Goal: Transaction & Acquisition: Purchase product/service

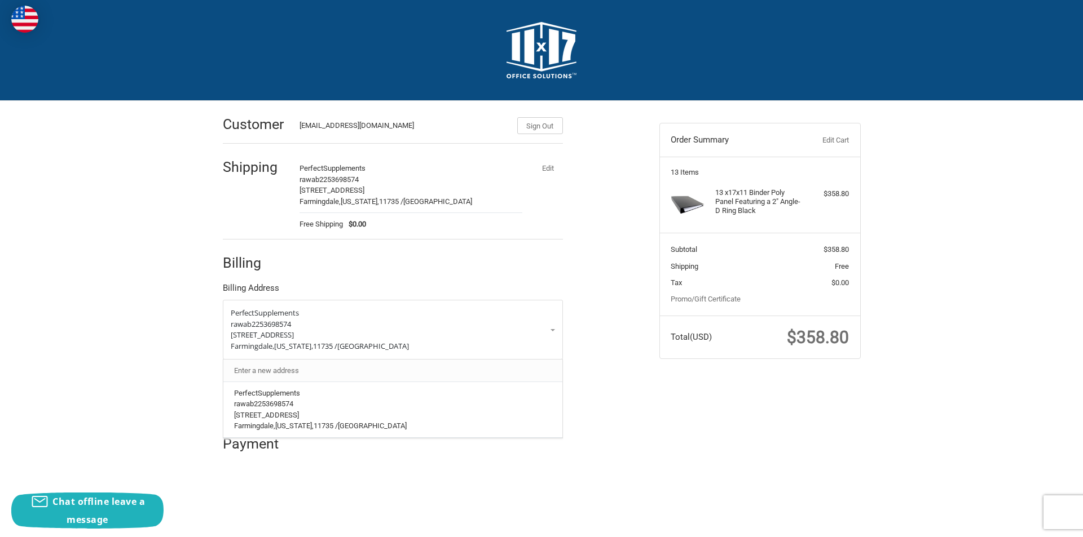
click at [409, 367] on link "Enter a new address" at bounding box center [392, 371] width 328 height 22
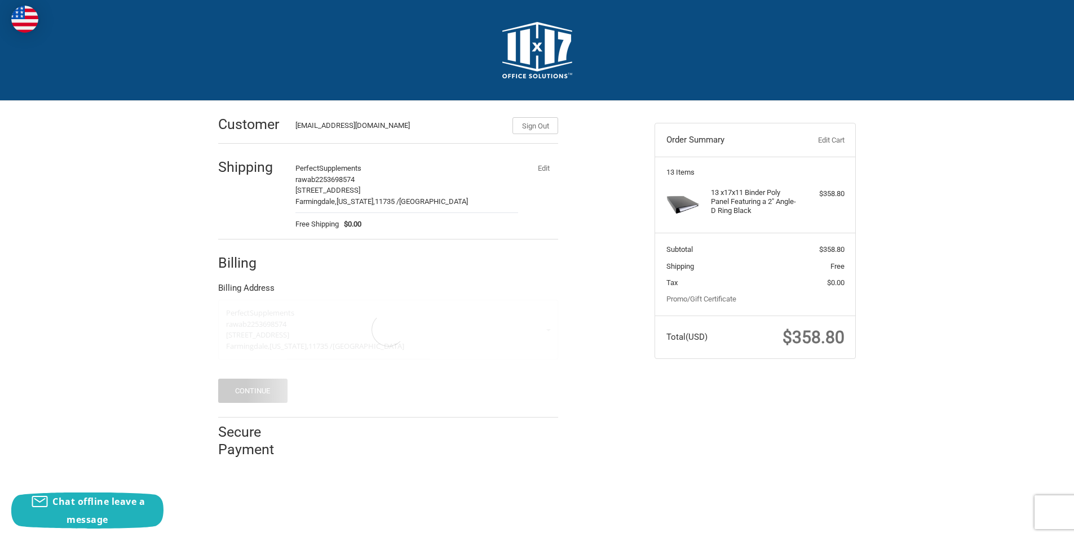
select select "US"
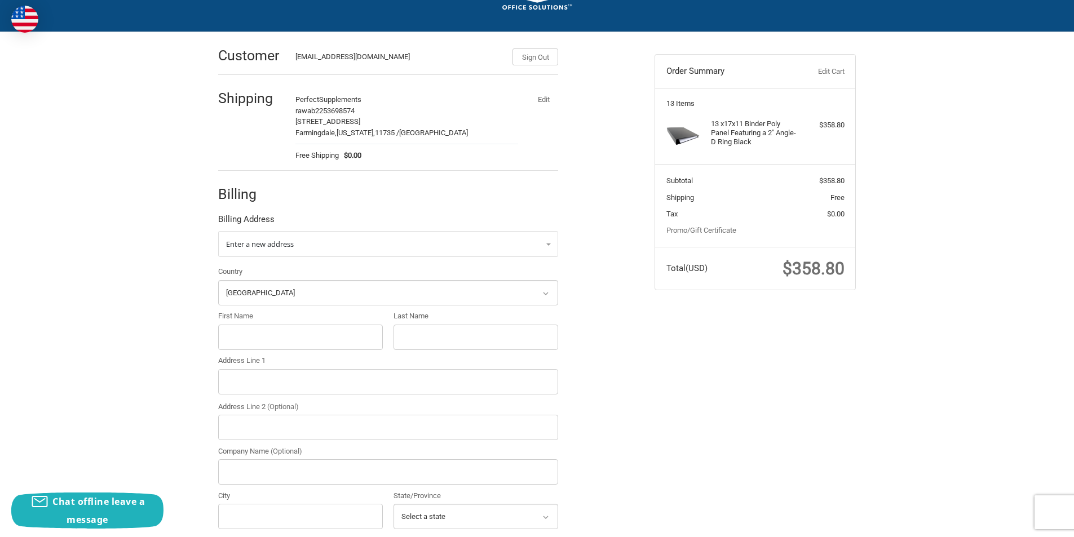
scroll to position [113, 0]
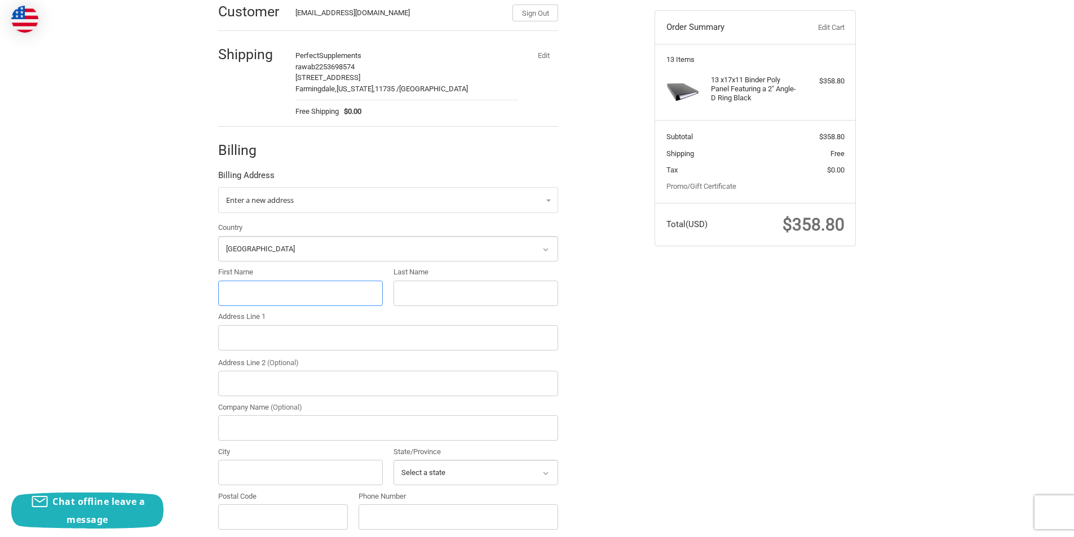
click at [263, 287] on input "First Name" at bounding box center [300, 293] width 165 height 25
paste input "[PERSON_NAME]"
drag, startPoint x: 287, startPoint y: 295, endPoint x: 253, endPoint y: 294, distance: 34.4
click at [253, 294] on input "[PERSON_NAME]" at bounding box center [300, 293] width 165 height 25
type input "[PERSON_NAME]"
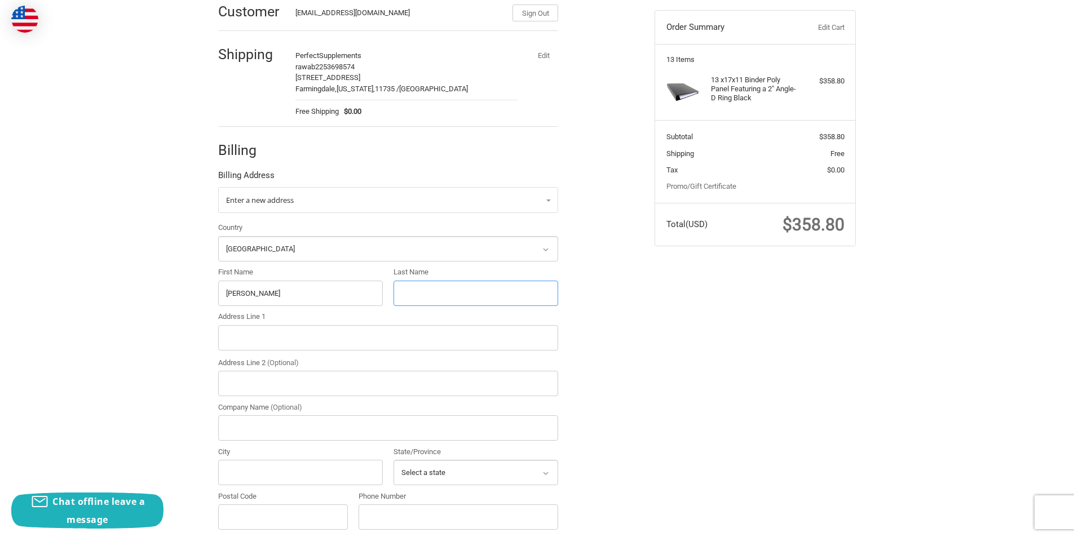
click at [418, 296] on input "Last Name" at bounding box center [476, 293] width 165 height 25
paste input "Copelli"
type input "Copelli"
click at [260, 346] on input "Address Line 1" at bounding box center [388, 337] width 340 height 25
paste input "[STREET_ADDRESS][DEMOGRAPHIC_DATA]"
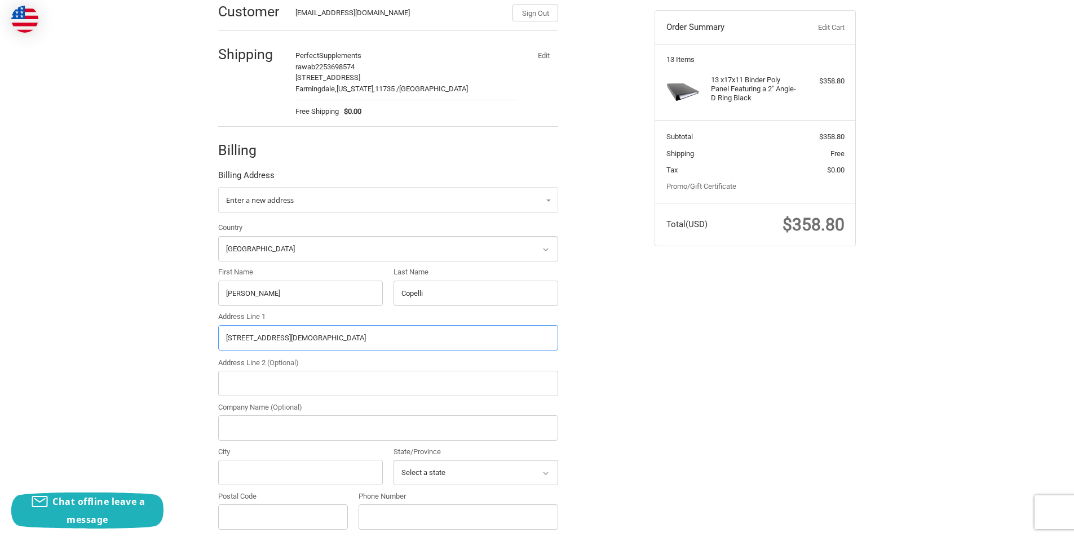
scroll to position [226, 0]
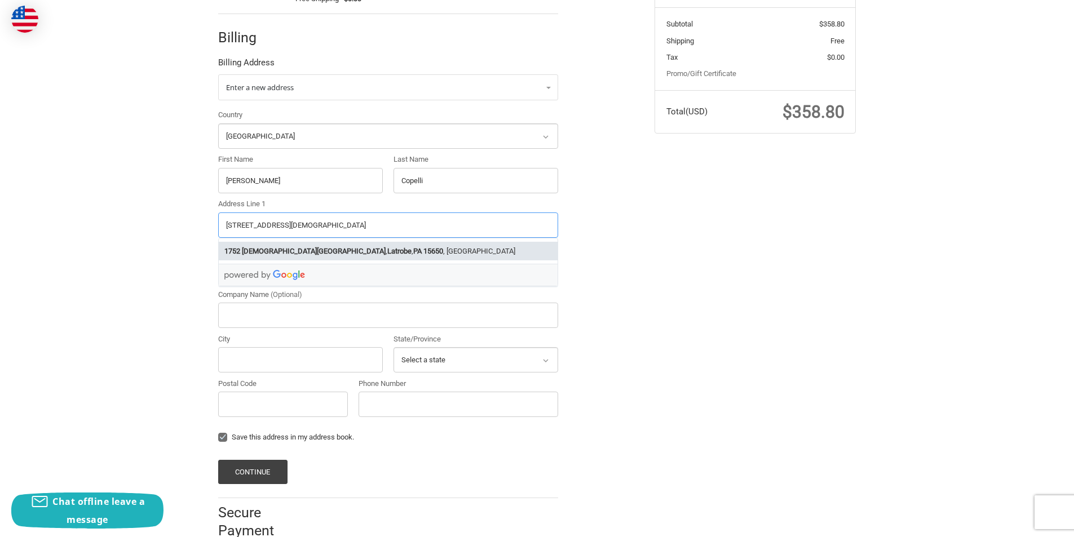
type input "[STREET_ADDRESS][DEMOGRAPHIC_DATA]"
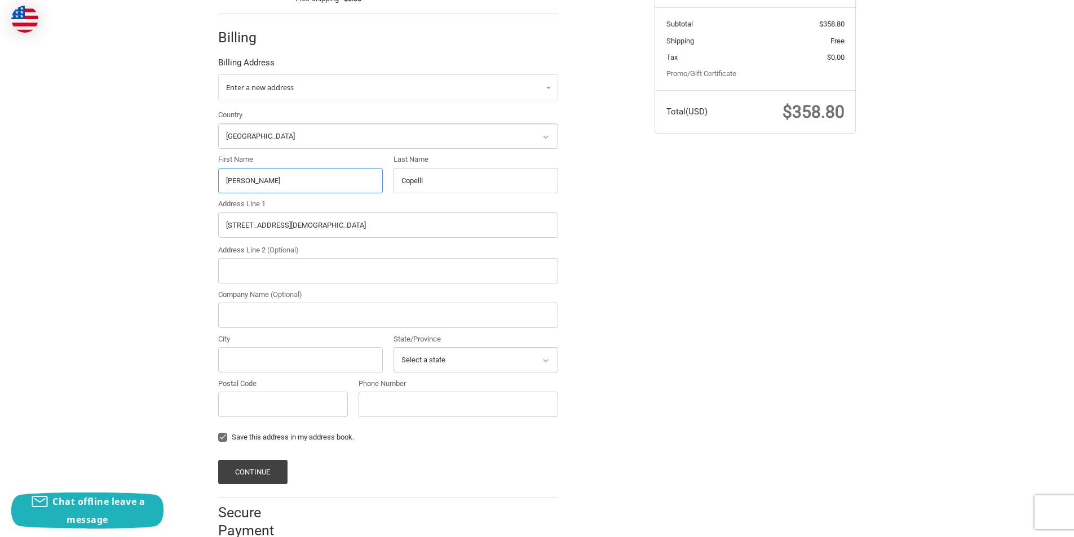
click at [271, 185] on input "Patricia" at bounding box center [300, 180] width 165 height 25
drag, startPoint x: 269, startPoint y: 178, endPoint x: 214, endPoint y: 179, distance: 54.7
click at [214, 179] on div "First Name Patricia" at bounding box center [300, 173] width 175 height 39
paste input "Francisco Padilla"
drag, startPoint x: 301, startPoint y: 183, endPoint x: 260, endPoint y: 180, distance: 40.7
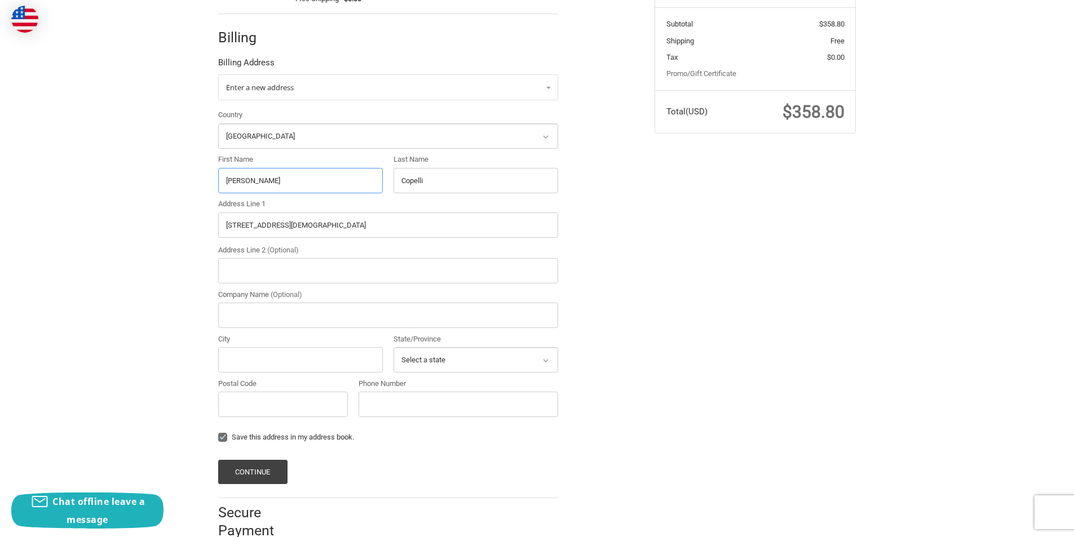
click at [260, 180] on input "Francisco Padilla" at bounding box center [300, 180] width 165 height 25
type input "[PERSON_NAME]"
drag, startPoint x: 438, startPoint y: 181, endPoint x: 381, endPoint y: 178, distance: 57.6
click at [381, 178] on div "Country Select a country [GEOGRAPHIC_DATA] [GEOGRAPHIC_DATA] [GEOGRAPHIC_DATA] …" at bounding box center [388, 265] width 351 height 313
paste input "[PERSON_NAME]"
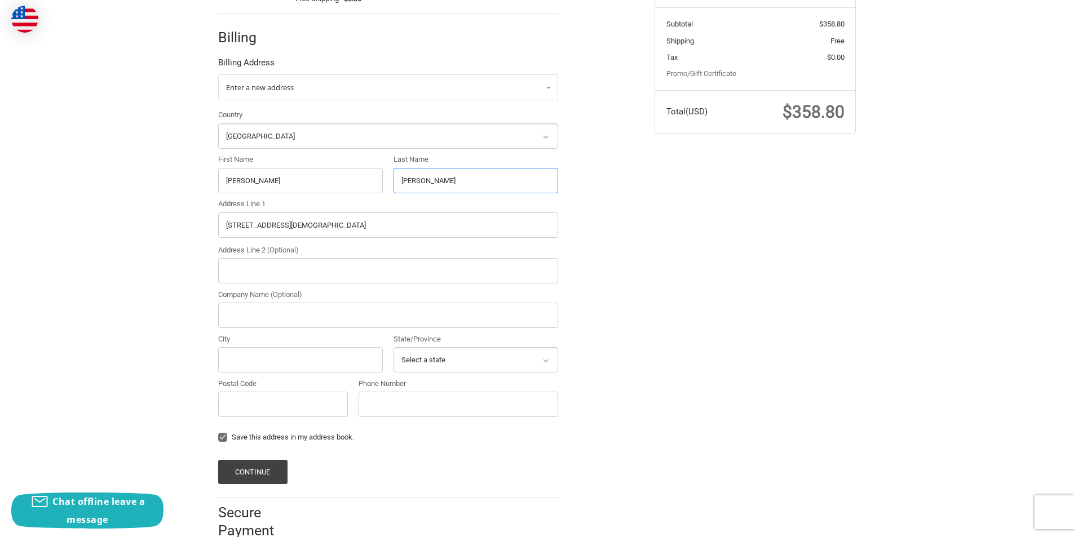
type input "[PERSON_NAME]"
drag, startPoint x: 315, startPoint y: 225, endPoint x: 182, endPoint y: 226, distance: 133.6
click at [182, 226] on div "Customer [EMAIL_ADDRESS][DOMAIN_NAME] Sign Out Shipping Perfect Supplements raw…" at bounding box center [537, 213] width 1074 height 677
paste input "5936 Gallant St Bell Gardens CA 90201"
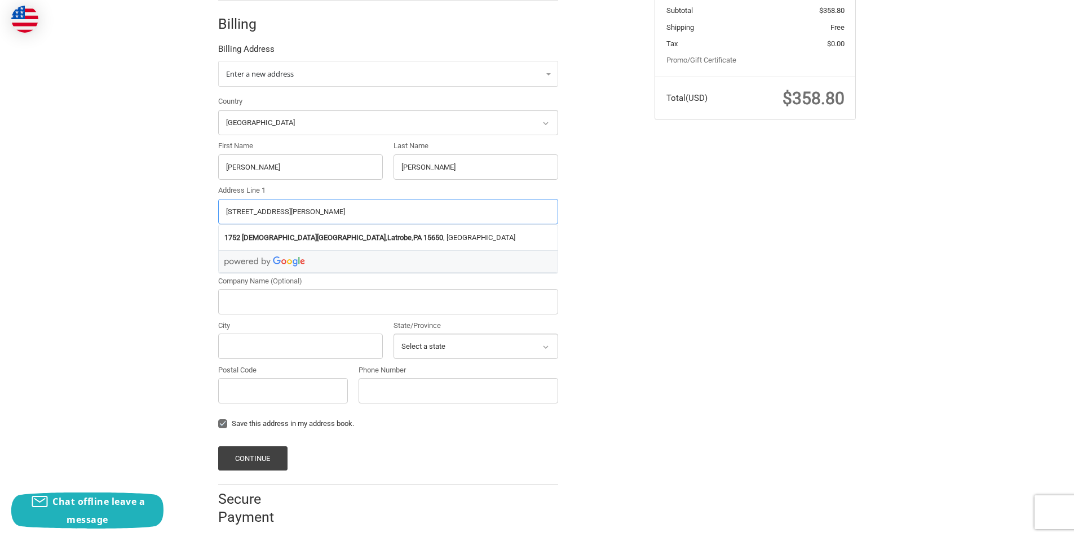
scroll to position [251, 0]
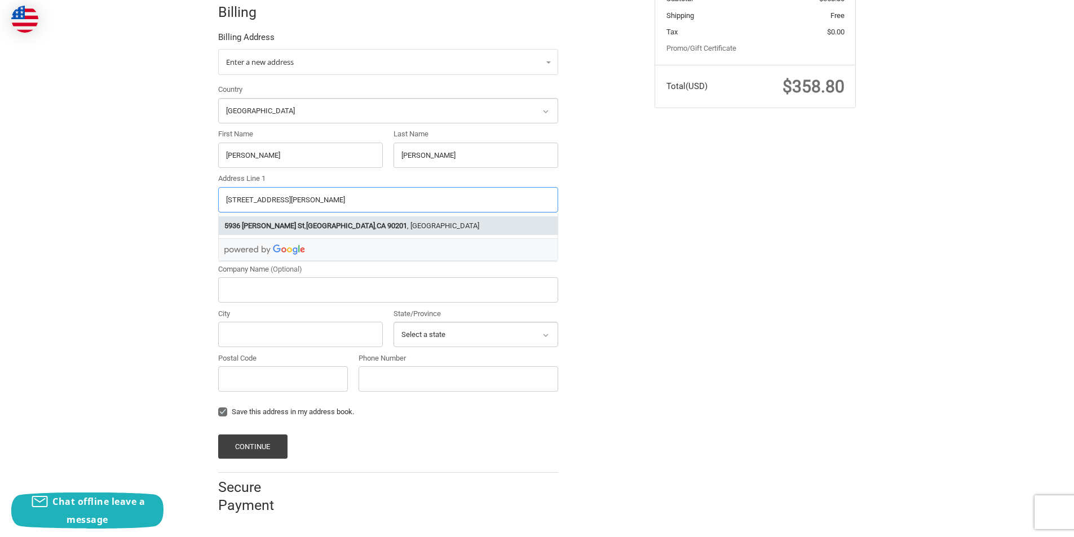
click at [340, 218] on li "5936 Gallant St , Bell Gardens , CA 90201 , USA" at bounding box center [388, 226] width 339 height 19
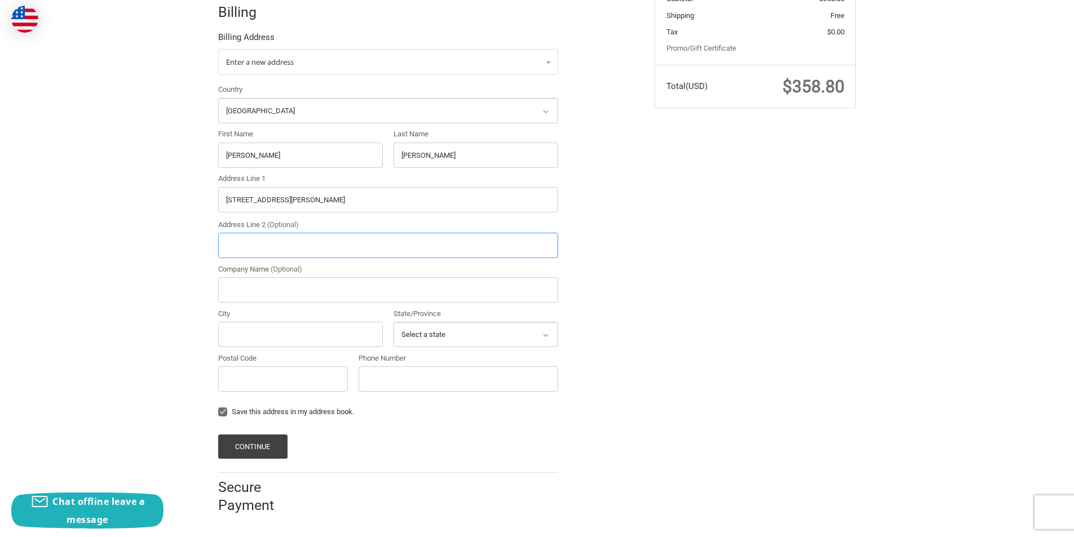
type input "[STREET_ADDRESS][PERSON_NAME]"
type input "[GEOGRAPHIC_DATA]"
select select "CA"
type input "90201"
click at [429, 376] on input "Phone Number" at bounding box center [459, 378] width 200 height 25
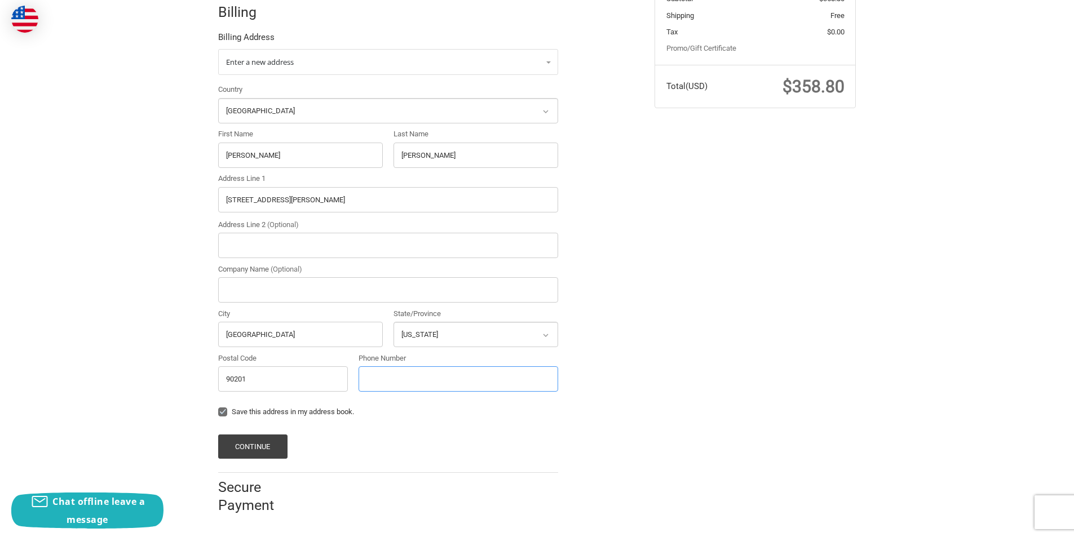
type input "2253698574"
click at [268, 440] on button "Continue" at bounding box center [252, 447] width 69 height 24
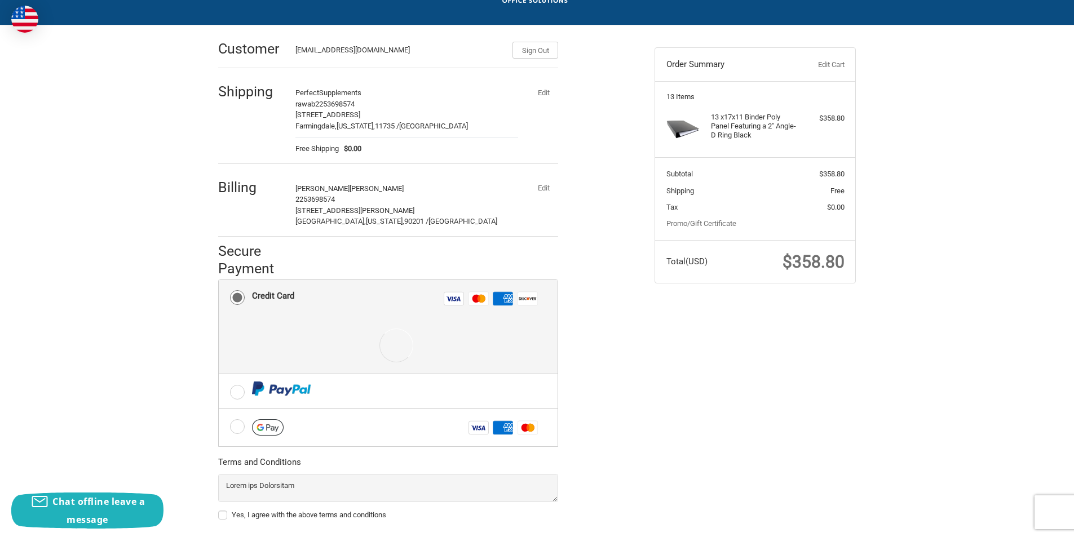
scroll to position [143, 0]
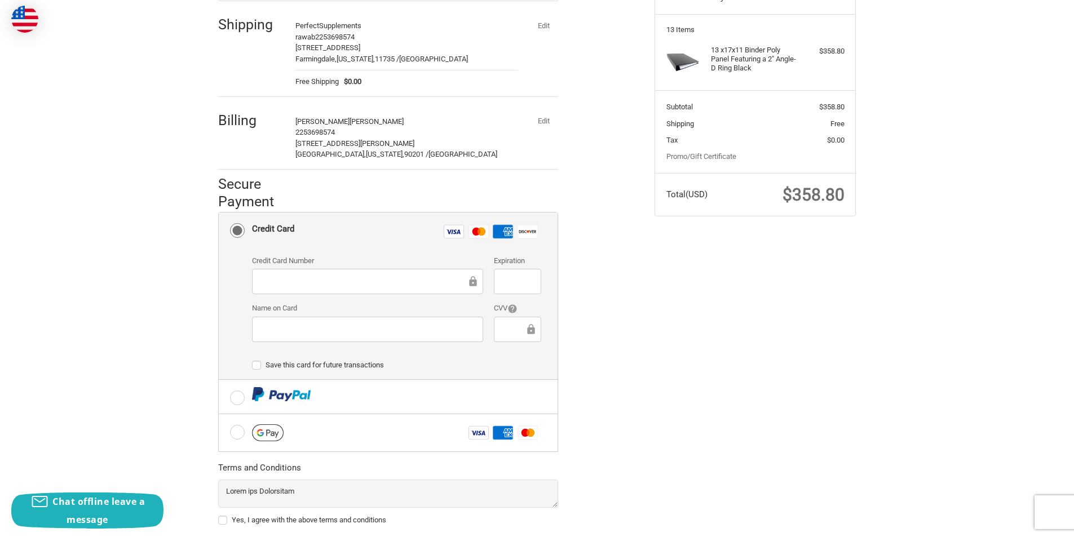
click at [320, 273] on div at bounding box center [367, 281] width 231 height 25
click at [320, 275] on iframe at bounding box center [363, 281] width 207 height 13
click at [518, 290] on div at bounding box center [517, 281] width 47 height 25
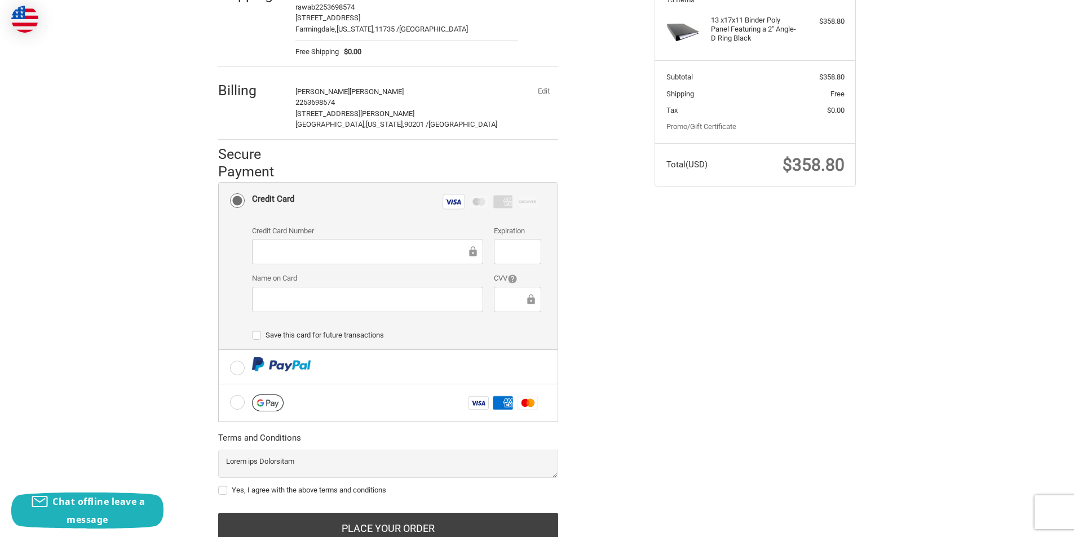
scroll to position [199, 0]
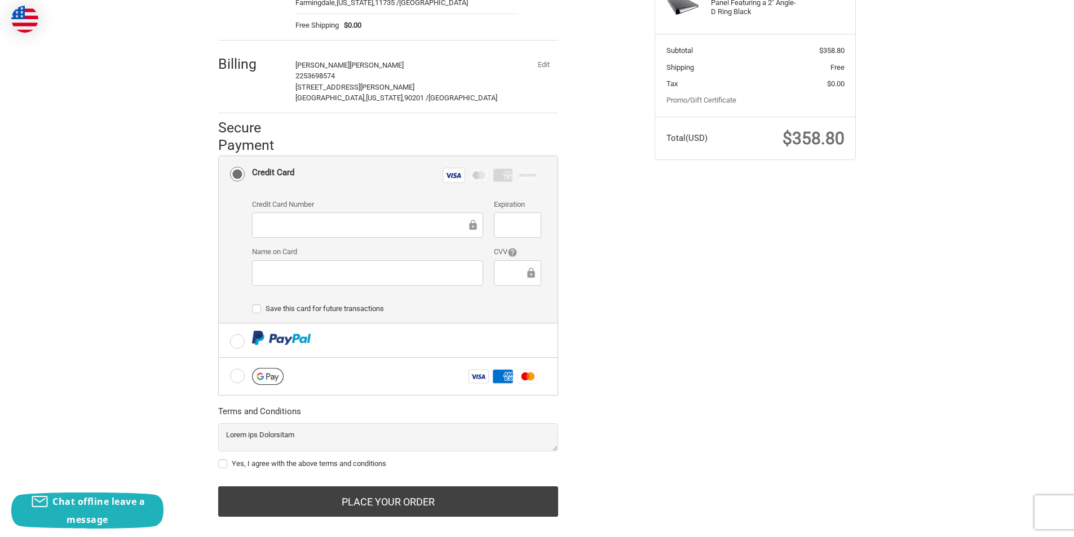
click at [526, 267] on icon at bounding box center [530, 272] width 11 height 25
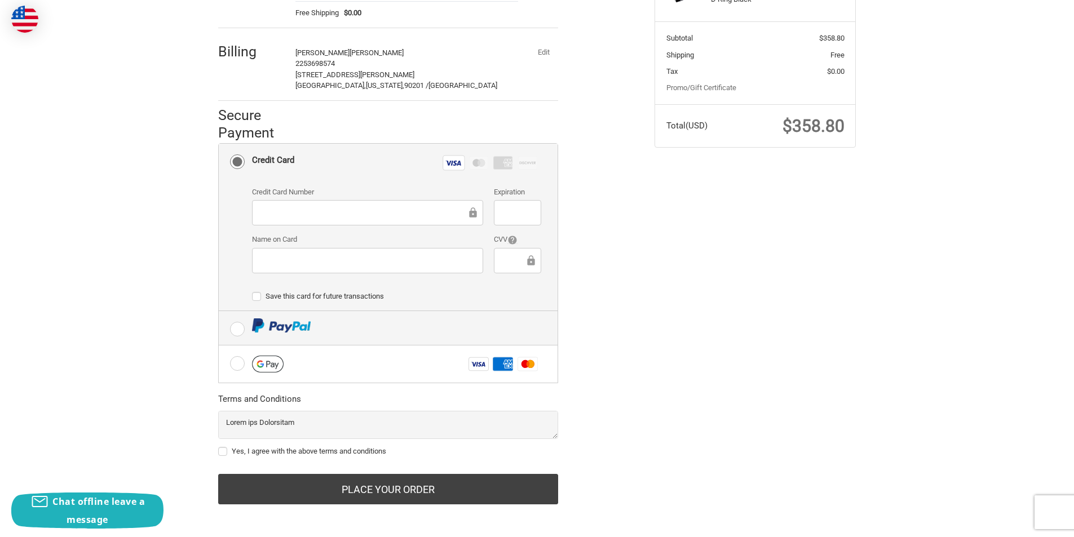
scroll to position [215, 0]
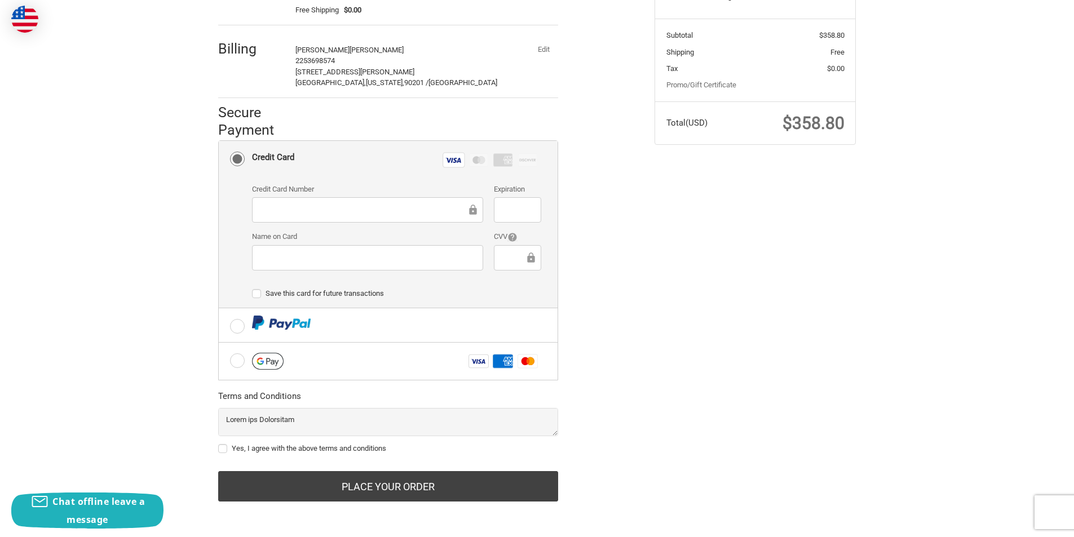
click at [220, 441] on div "Yes, I agree with the above terms and conditions" at bounding box center [388, 433] width 340 height 50
click at [227, 448] on label "Yes, I agree with the above terms and conditions" at bounding box center [388, 448] width 340 height 9
click at [219, 444] on input "Yes, I agree with the above terms and conditions" at bounding box center [218, 443] width 1 height 1
checkbox input "true"
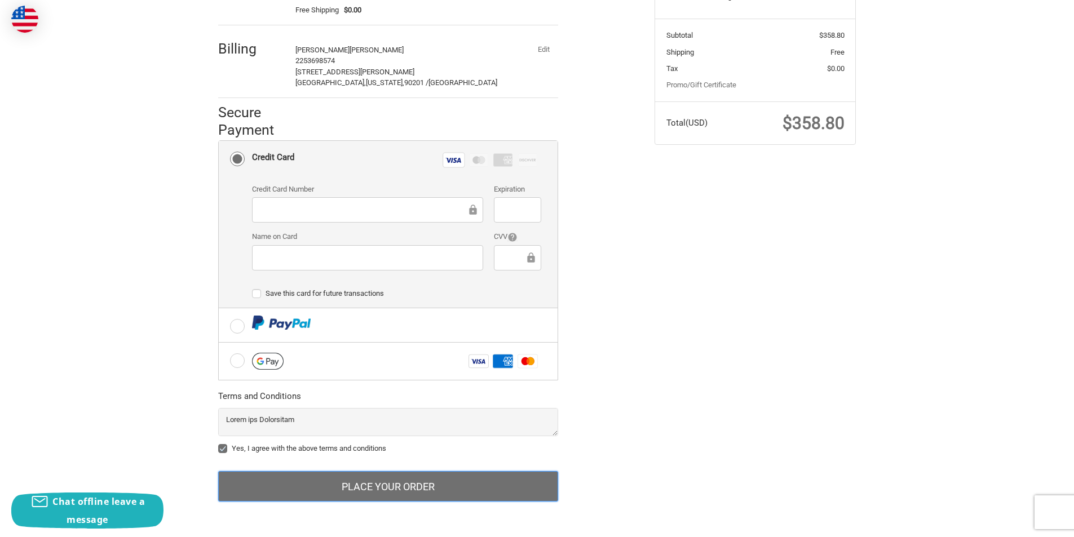
click at [297, 478] on button "Place Your Order" at bounding box center [388, 486] width 340 height 30
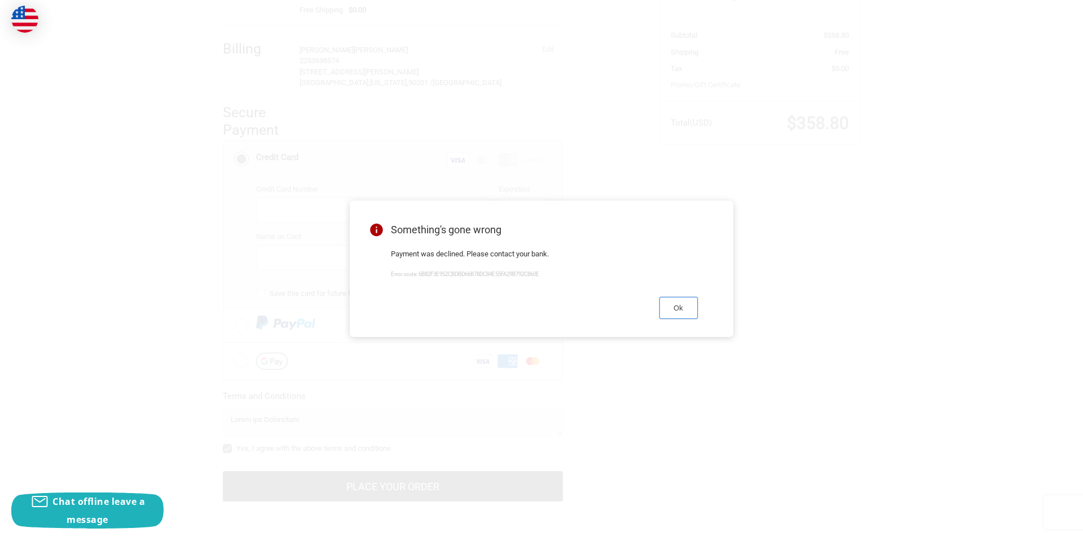
click at [681, 311] on button "Ok" at bounding box center [678, 308] width 38 height 22
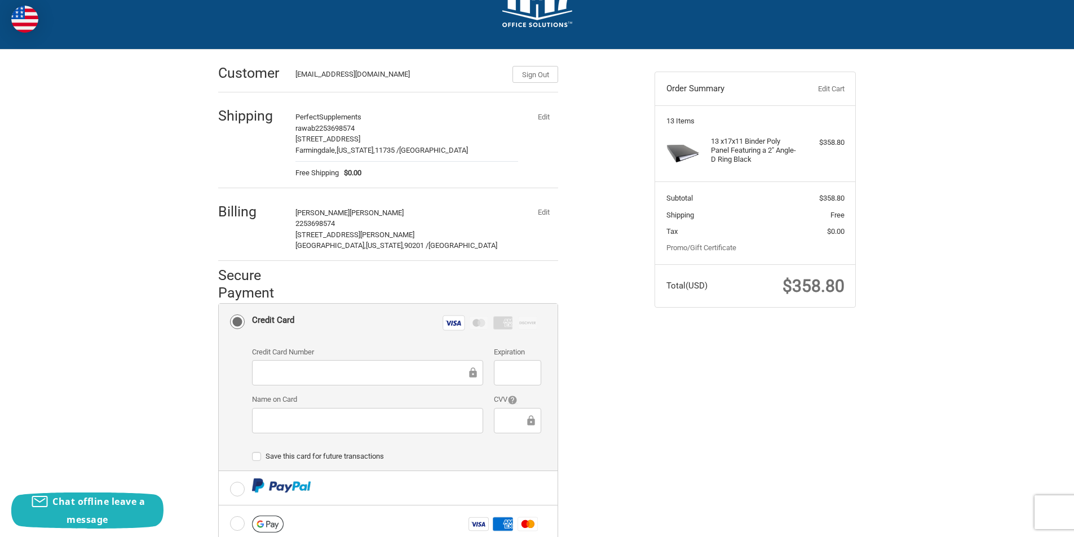
scroll to position [46, 0]
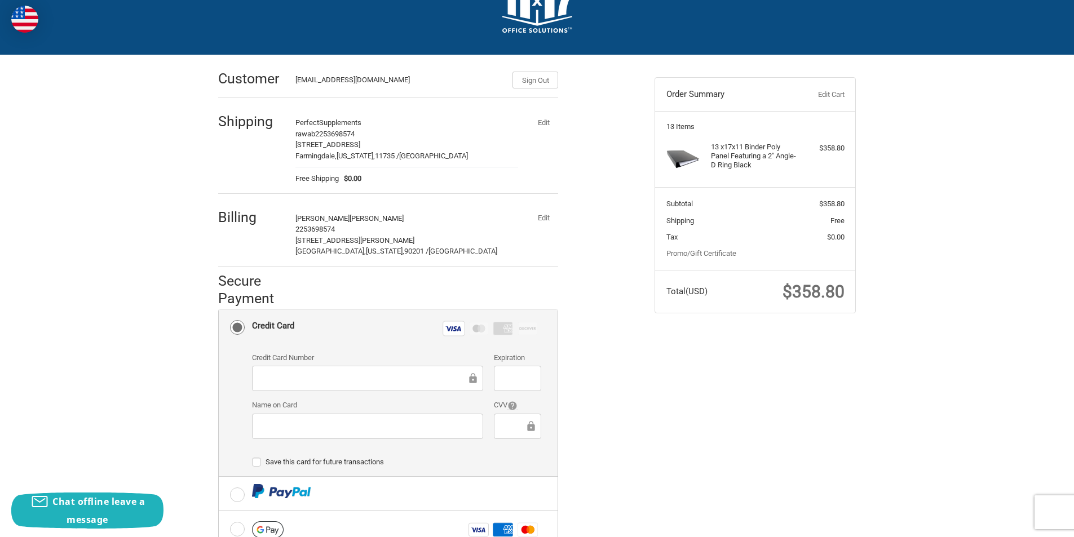
click at [550, 220] on button "Edit" at bounding box center [543, 218] width 29 height 16
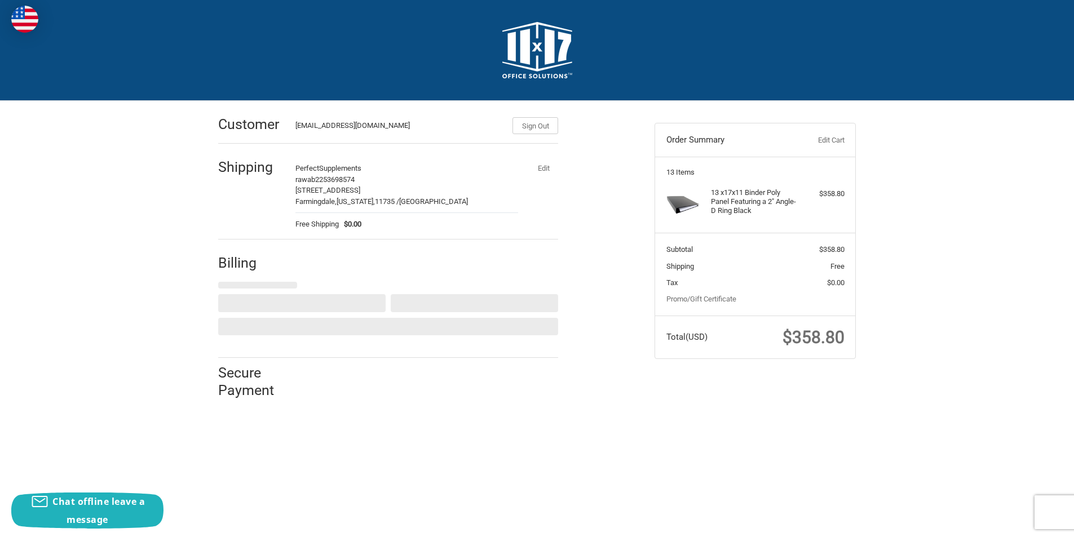
scroll to position [0, 0]
select select "US"
select select "CA"
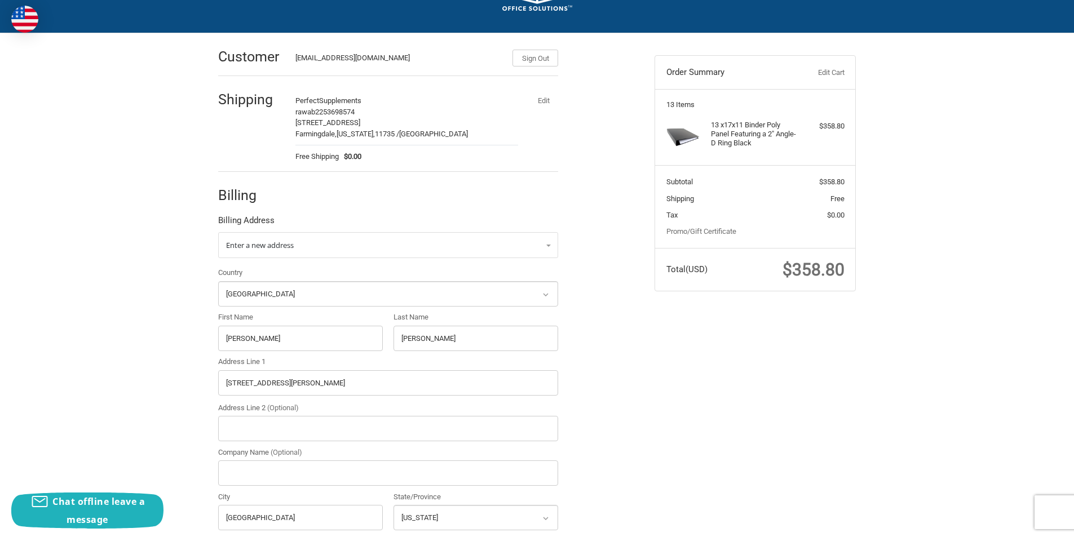
scroll to position [169, 0]
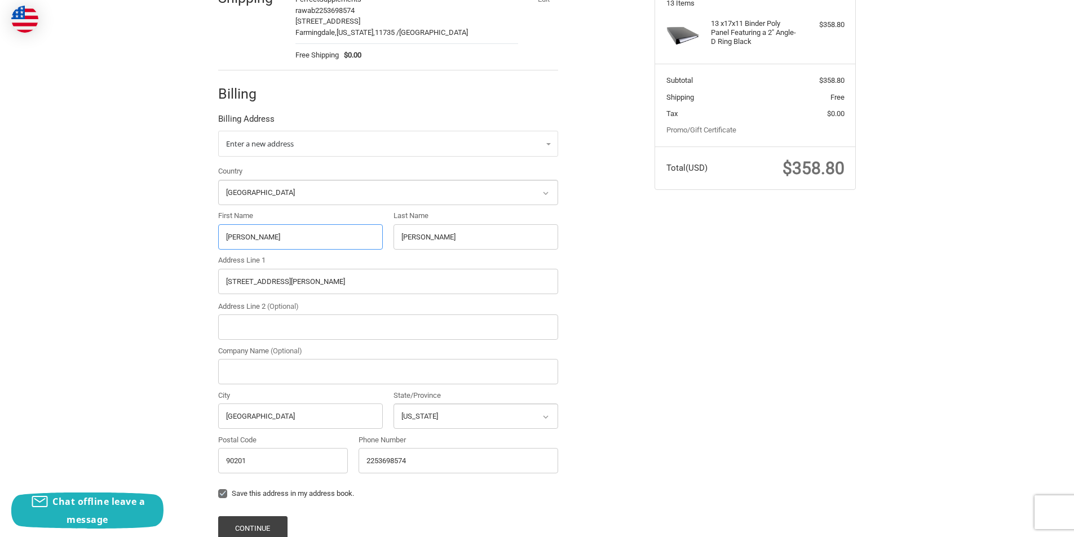
drag, startPoint x: 274, startPoint y: 237, endPoint x: 196, endPoint y: 239, distance: 78.4
click at [196, 239] on div "Customer [EMAIL_ADDRESS][DOMAIN_NAME] Sign Out Shipping Perfect Supplements raw…" at bounding box center [537, 270] width 1074 height 677
paste input "[PERSON_NAME]"
drag, startPoint x: 325, startPoint y: 238, endPoint x: 269, endPoint y: 237, distance: 56.4
click at [269, 237] on input "[PERSON_NAME]" at bounding box center [300, 236] width 165 height 25
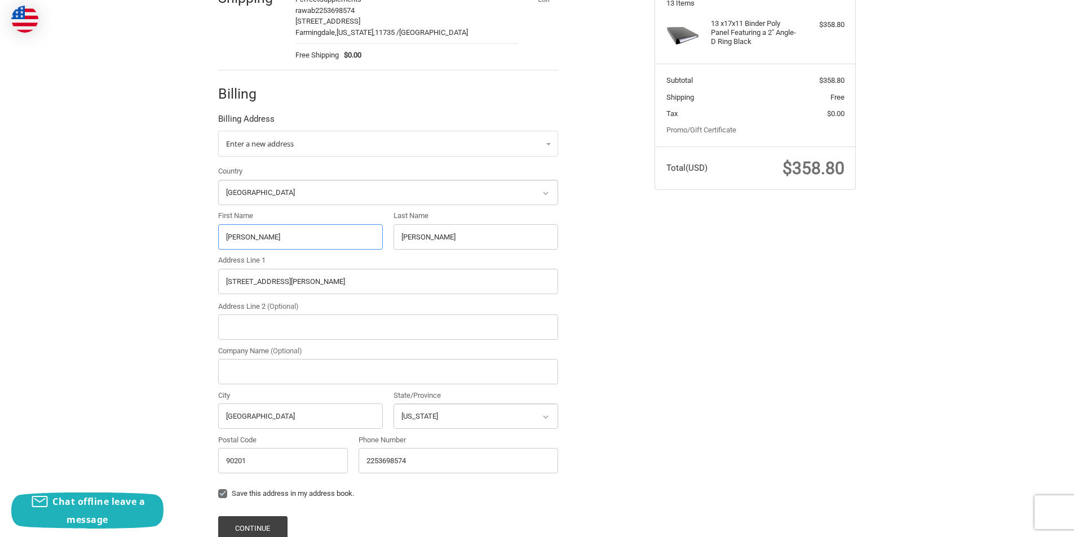
type input "[PERSON_NAME]"
drag, startPoint x: 427, startPoint y: 241, endPoint x: 369, endPoint y: 240, distance: 58.7
click at [369, 240] on div "Country Select a country [GEOGRAPHIC_DATA] [GEOGRAPHIC_DATA] [GEOGRAPHIC_DATA] …" at bounding box center [388, 322] width 351 height 313
paste input "[PERSON_NAME]"
type input "[PERSON_NAME]"
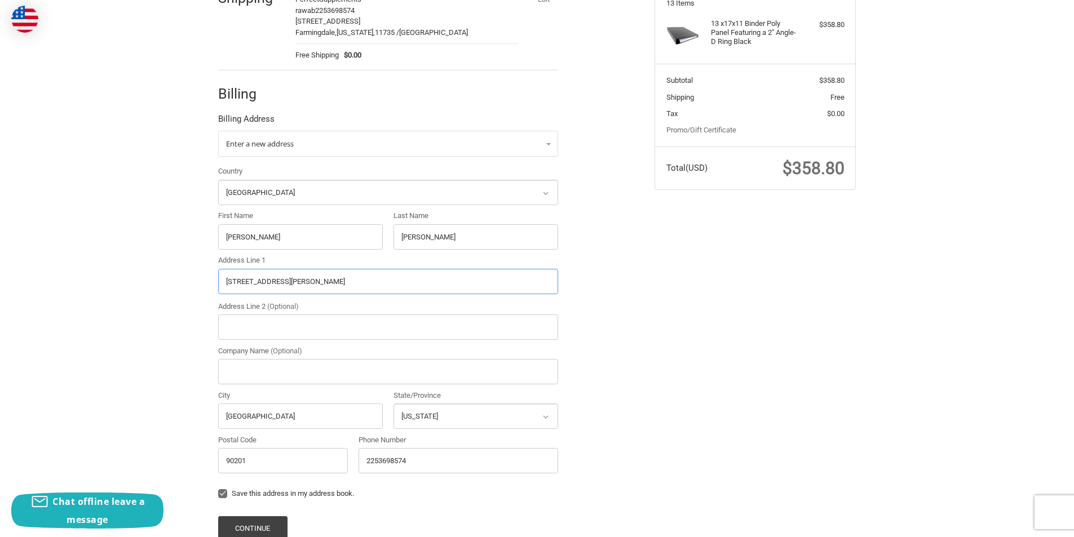
drag, startPoint x: 326, startPoint y: 282, endPoint x: 166, endPoint y: 284, distance: 159.6
click at [166, 284] on div "Customer [EMAIL_ADDRESS][DOMAIN_NAME] Sign Out Shipping Perfect Supplements raw…" at bounding box center [537, 270] width 1074 height 677
paste input "[STREET_ADDRESS][PERSON_NAME]"
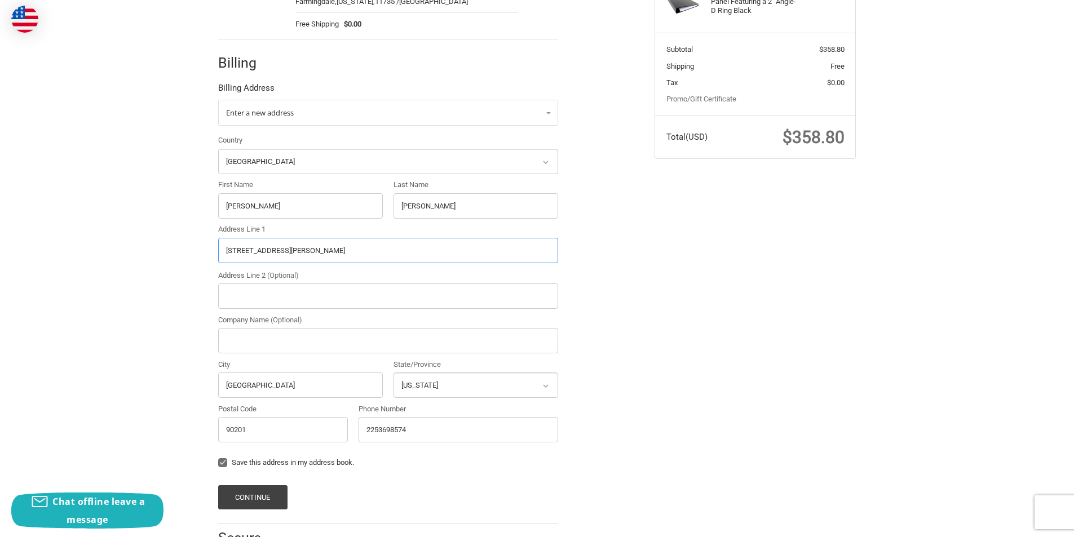
scroll to position [226, 0]
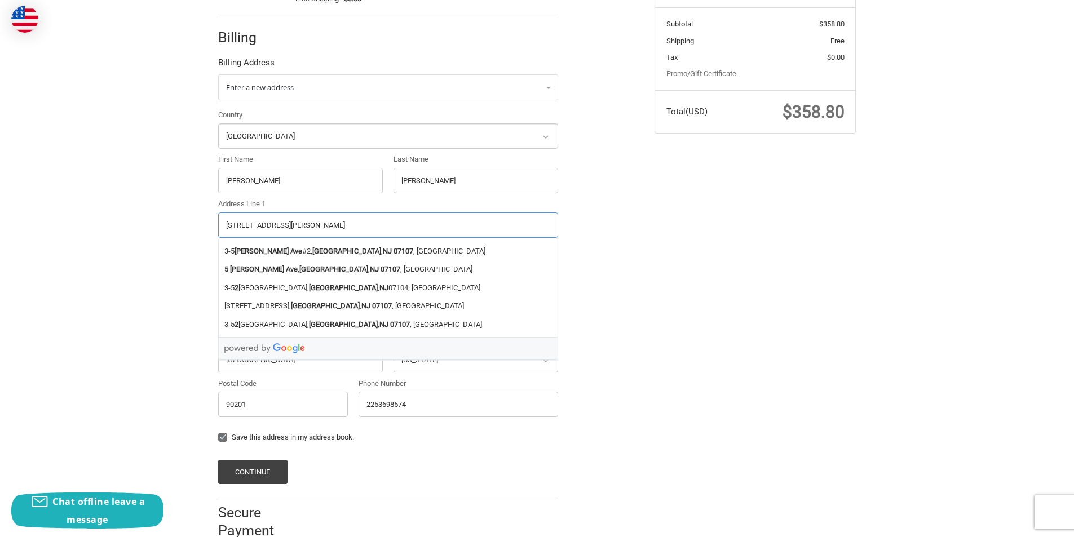
drag, startPoint x: 394, startPoint y: 227, endPoint x: 344, endPoint y: 224, distance: 50.3
click at [344, 224] on input "[STREET_ADDRESS][PERSON_NAME]" at bounding box center [388, 225] width 340 height 25
click at [343, 242] on li "[STREET_ADDRESS][PERSON_NAME]" at bounding box center [388, 251] width 339 height 19
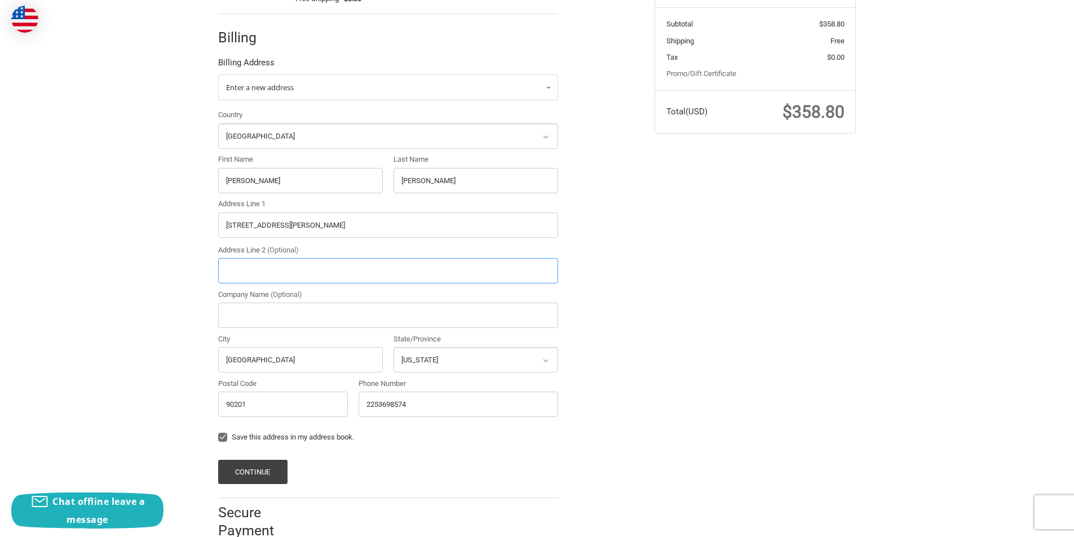
type input "[STREET_ADDRESS][PERSON_NAME]"
type input "2"
type input "[GEOGRAPHIC_DATA]"
select select "NJ"
type input "07107"
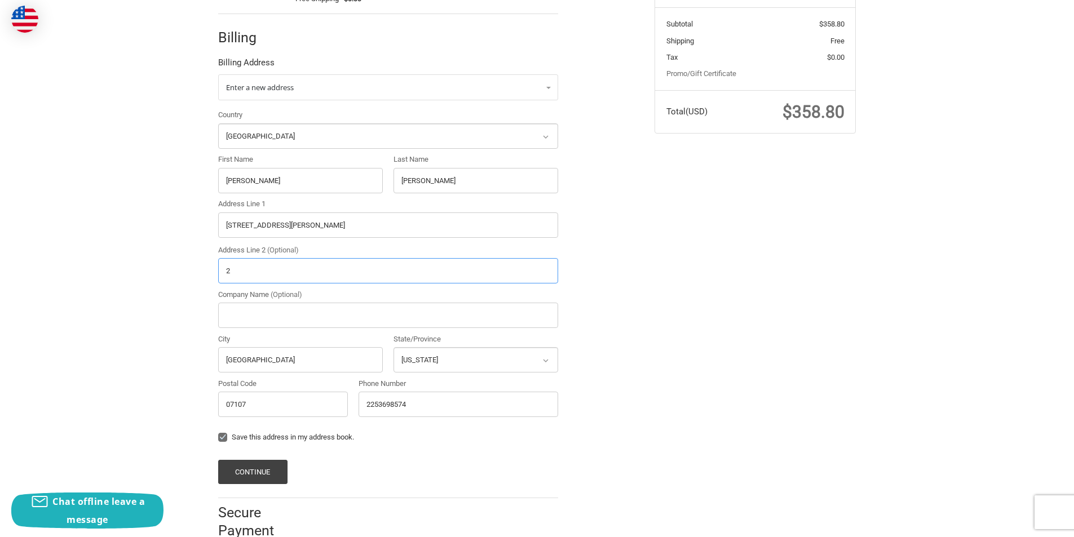
scroll to position [251, 0]
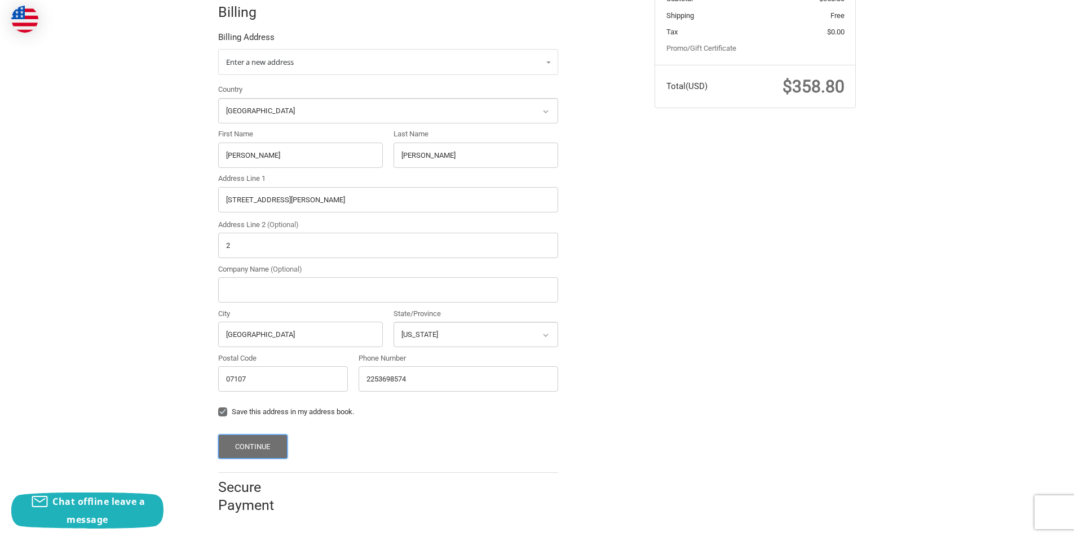
click at [272, 447] on button "Continue" at bounding box center [252, 447] width 69 height 24
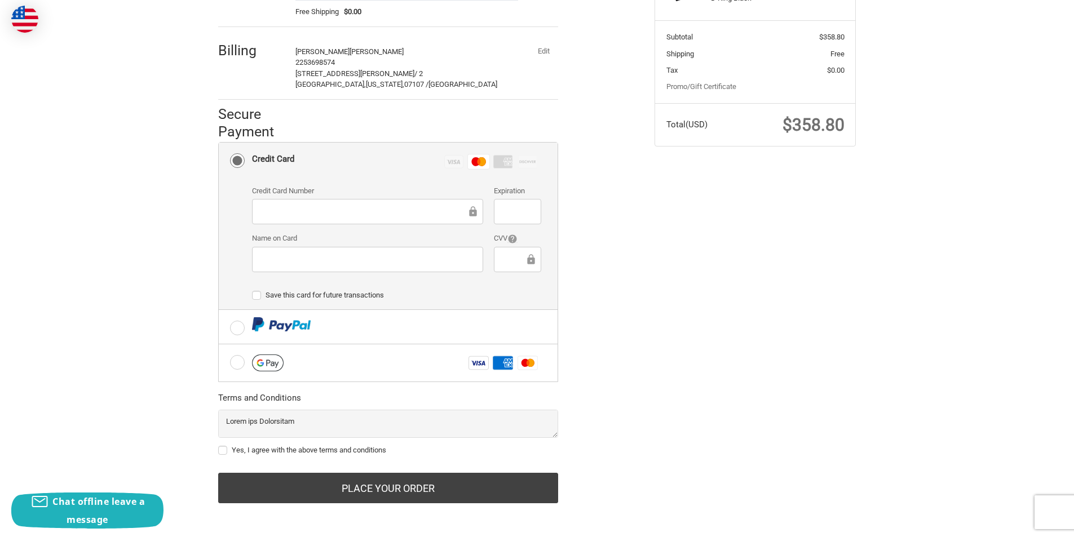
scroll to position [215, 0]
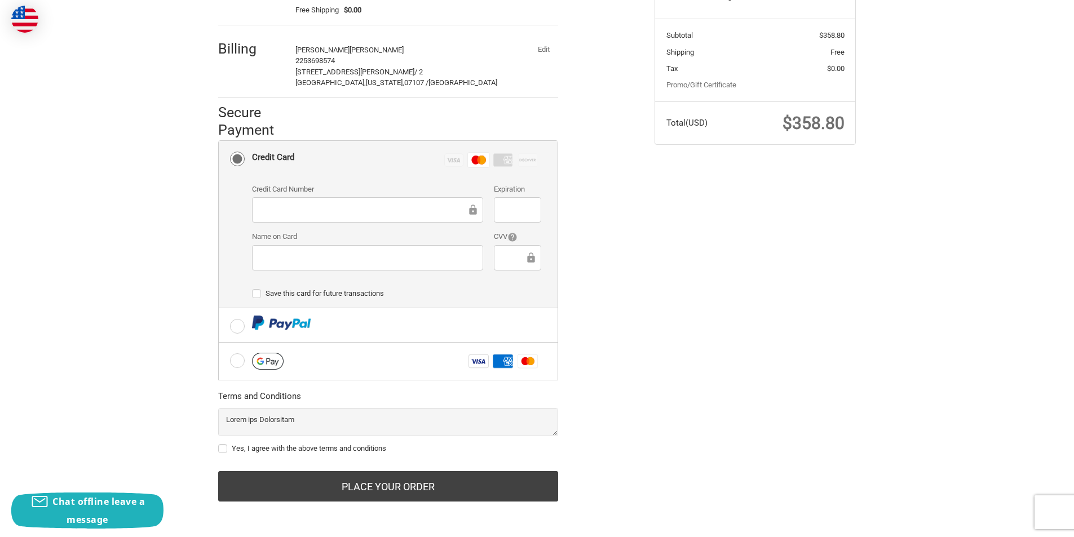
click at [222, 450] on label "Yes, I agree with the above terms and conditions" at bounding box center [388, 448] width 340 height 9
click at [219, 444] on input "Yes, I agree with the above terms and conditions" at bounding box center [218, 443] width 1 height 1
checkbox input "true"
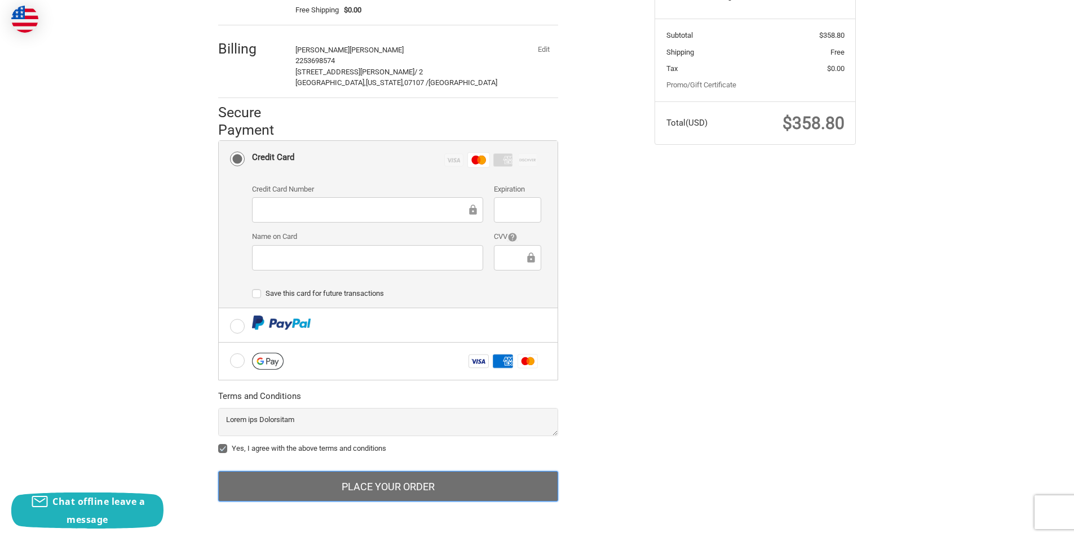
click at [332, 483] on button "Place Your Order" at bounding box center [388, 486] width 340 height 30
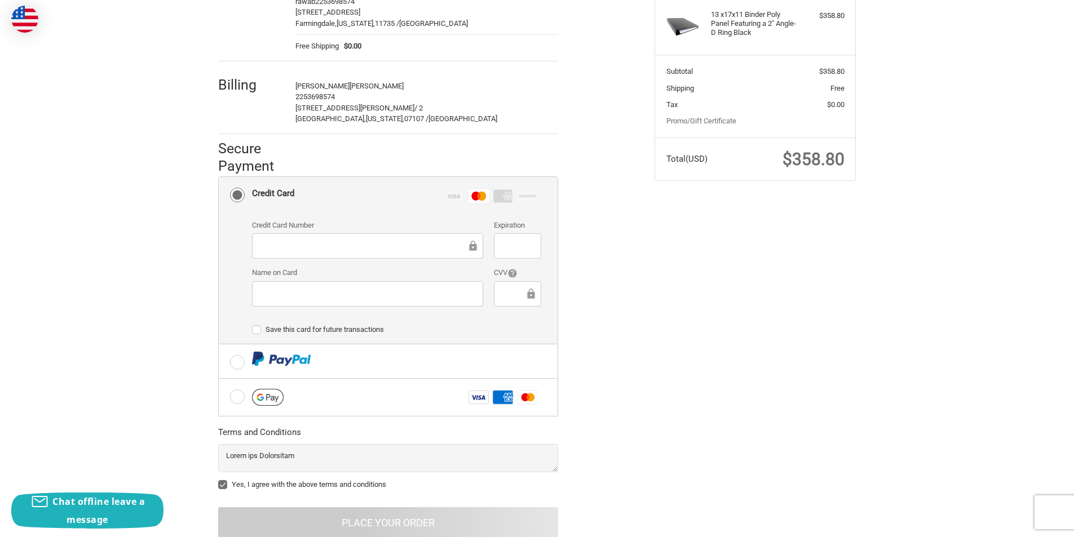
scroll to position [158, 0]
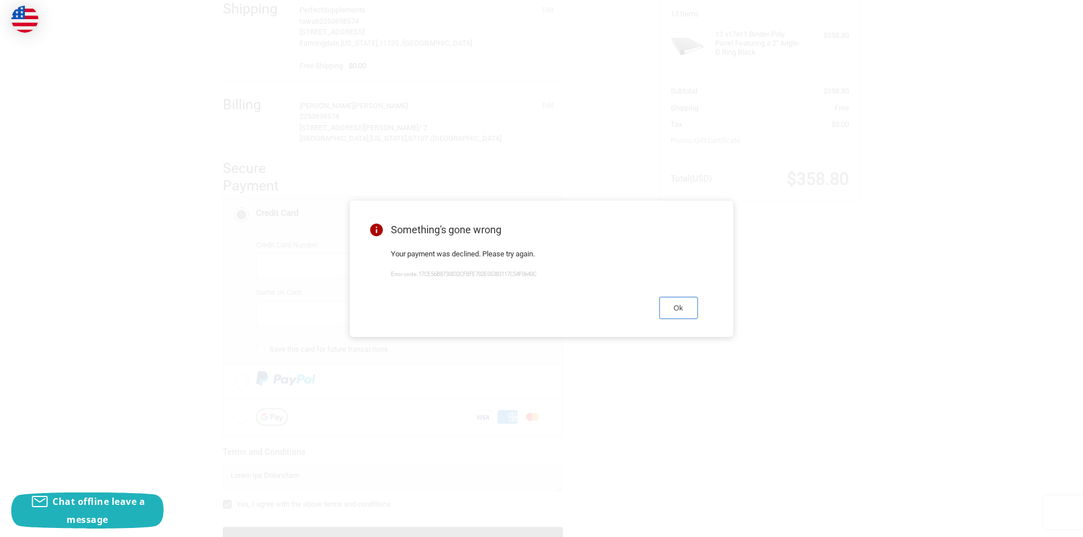
click at [683, 306] on button "Ok" at bounding box center [678, 308] width 38 height 22
